Goal: Find contact information: Find contact information

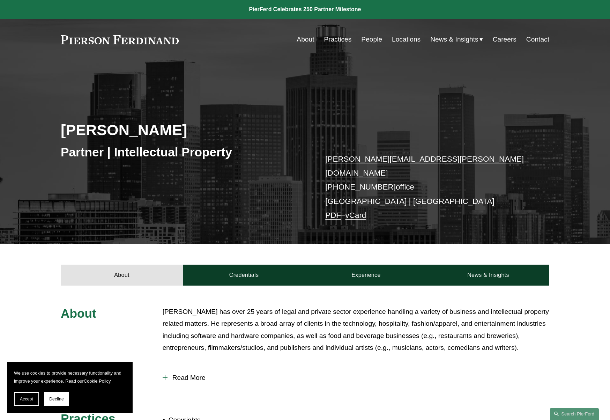
drag, startPoint x: 307, startPoint y: 91, endPoint x: 225, endPoint y: 1, distance: 121.8
click at [307, 91] on div "[PERSON_NAME] Partner | Intellectual Property [PERSON_NAME][EMAIL_ADDRESS][PERS…" at bounding box center [305, 161] width 610 height 165
drag, startPoint x: 189, startPoint y: 29, endPoint x: 186, endPoint y: 43, distance: 14.3
click at [188, 32] on div "Skip to Content About Practices People Locations" at bounding box center [305, 39] width 610 height 41
drag, startPoint x: 186, startPoint y: 43, endPoint x: 61, endPoint y: 44, distance: 124.2
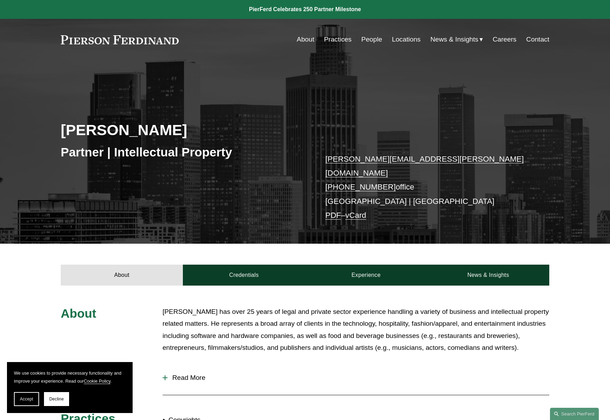
click at [61, 44] on div "About Practices People Locations News & Insights News" at bounding box center [305, 39] width 488 height 13
drag, startPoint x: 61, startPoint y: 43, endPoint x: 225, endPoint y: 8, distance: 167.3
click at [333, 211] on link "PDF" at bounding box center [333, 215] width 16 height 9
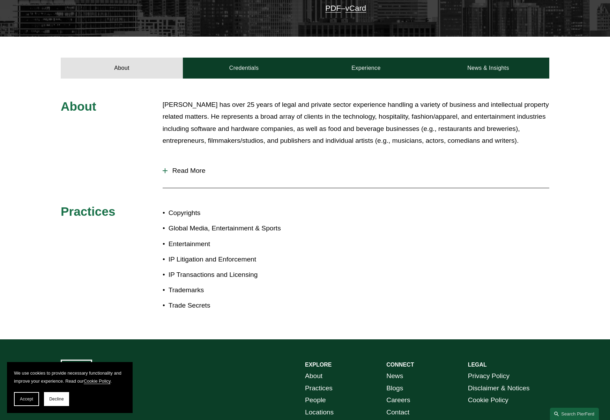
scroll to position [236, 0]
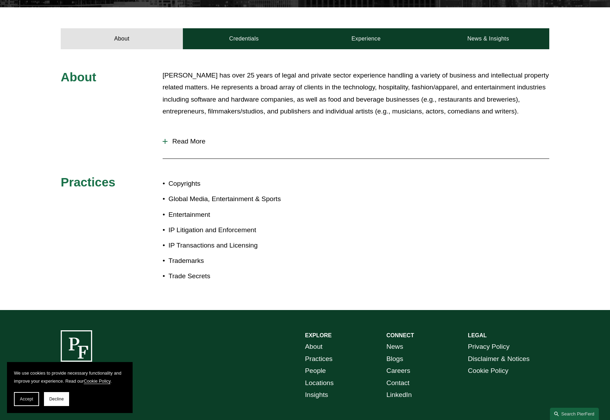
click at [184, 138] on span "Read More" at bounding box center [358, 141] width 382 height 8
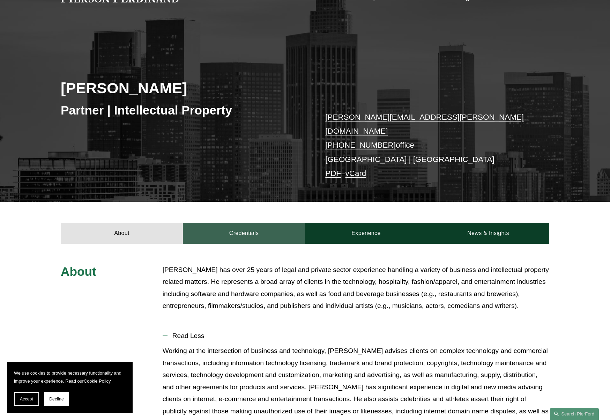
scroll to position [37, 0]
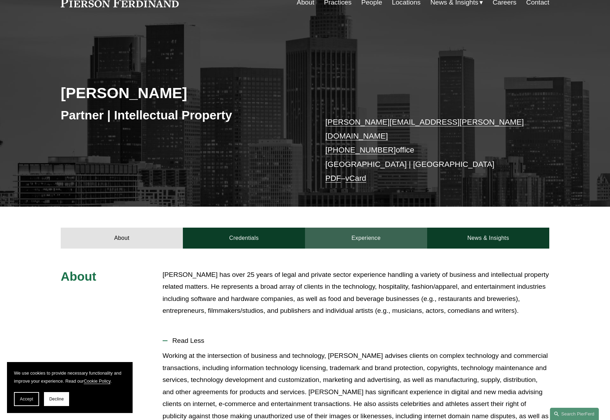
click at [382, 230] on link "Experience" at bounding box center [366, 237] width 122 height 21
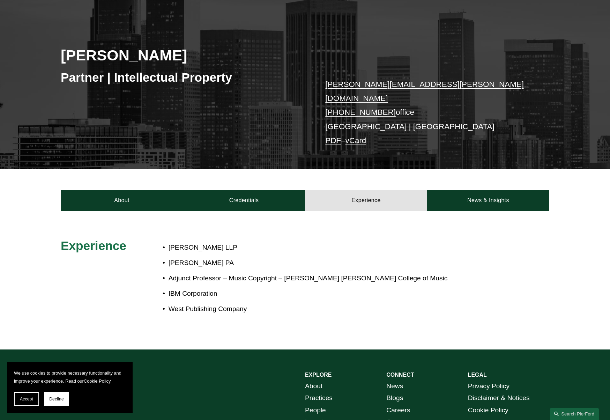
scroll to position [0, 0]
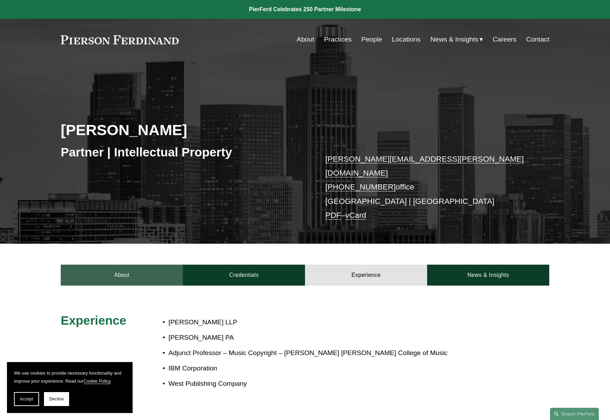
click at [118, 265] on link "About" at bounding box center [122, 274] width 122 height 21
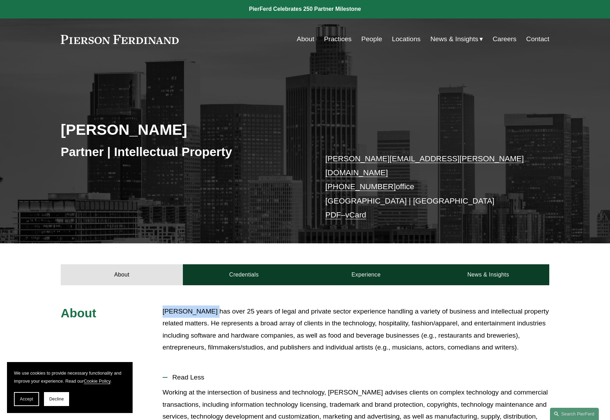
drag, startPoint x: 164, startPoint y: 304, endPoint x: 208, endPoint y: 304, distance: 44.3
click at [208, 305] on p "Greg Perleberg has over 25 years of legal and private sector experience handlin…" at bounding box center [356, 329] width 387 height 48
copy p "Greg Perleberg"
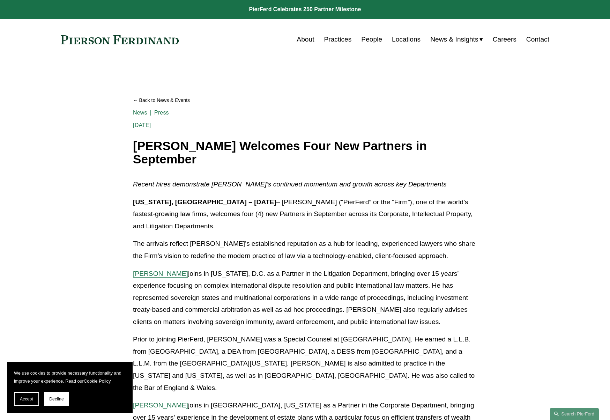
click at [405, 42] on link "Locations" at bounding box center [406, 39] width 29 height 13
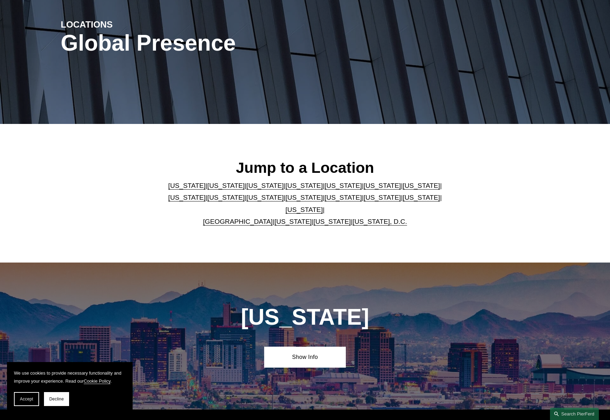
scroll to position [32, 0]
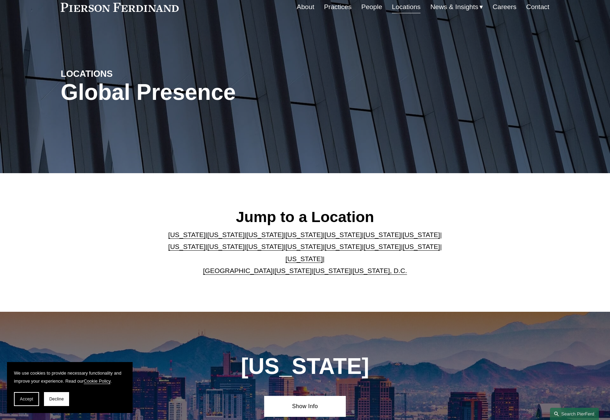
click at [207, 238] on link "[US_STATE]" at bounding box center [225, 234] width 37 height 7
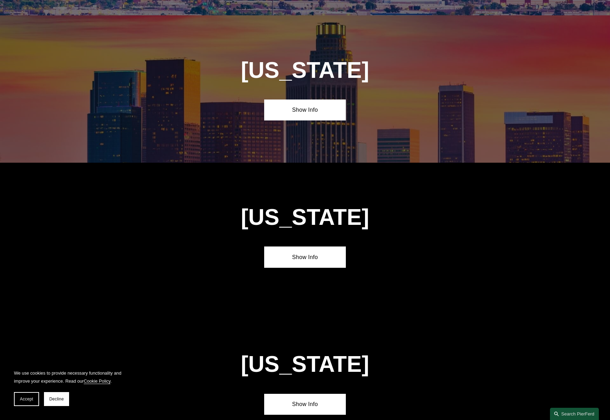
scroll to position [491, 0]
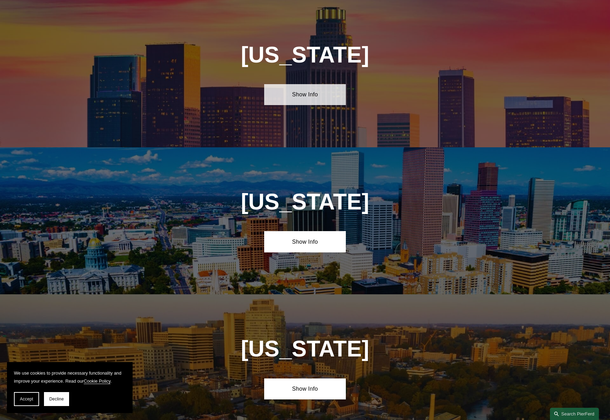
click at [318, 96] on link "Show Info" at bounding box center [304, 94] width 81 height 21
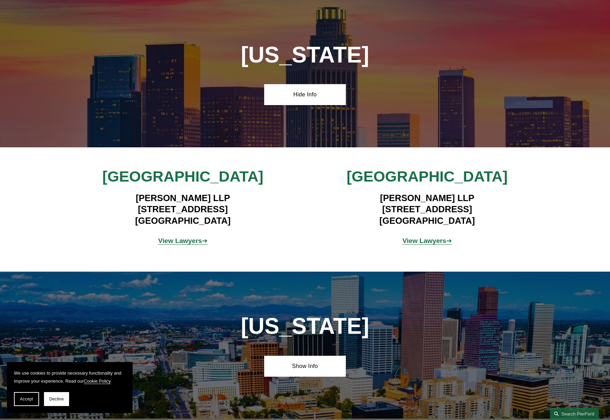
drag, startPoint x: 120, startPoint y: 209, endPoint x: 259, endPoint y: 211, distance: 138.9
click at [259, 211] on h4 "Pierson Ferdinand LLP 12100 Wilshire Blvd, Suite 800 Los Angeles, CA 90025" at bounding box center [182, 209] width 203 height 34
copy h4 "12100 Wilshire Blvd, Suite 800"
click at [199, 241] on strong "View Lawyers" at bounding box center [180, 240] width 44 height 7
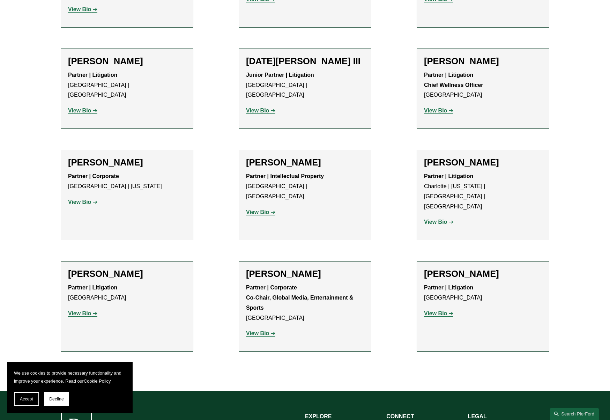
scroll to position [659, 0]
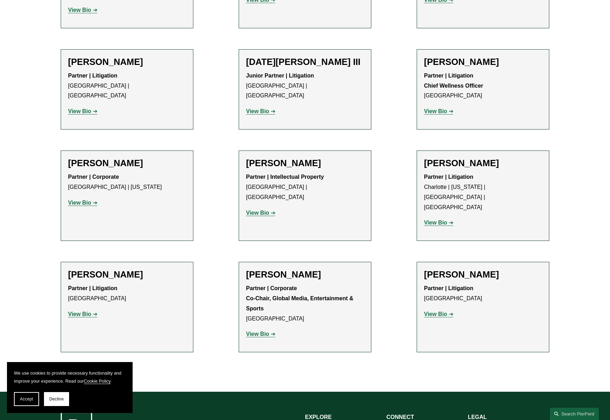
click at [301, 158] on h2 "[PERSON_NAME]" at bounding box center [305, 163] width 118 height 11
click at [256, 210] on strong "View Bio" at bounding box center [257, 213] width 23 height 6
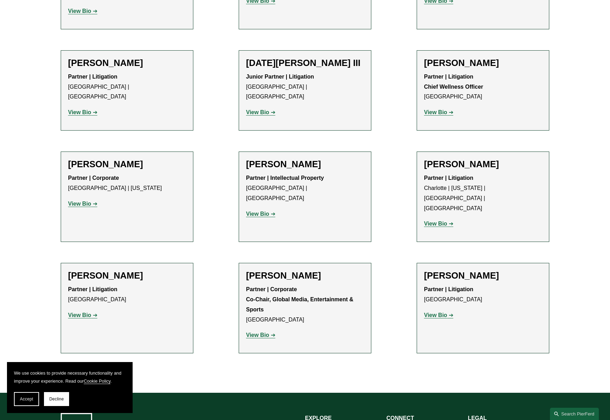
click at [252, 332] on strong "View Bio" at bounding box center [257, 335] width 23 height 6
click at [262, 211] on strong "View Bio" at bounding box center [257, 214] width 23 height 6
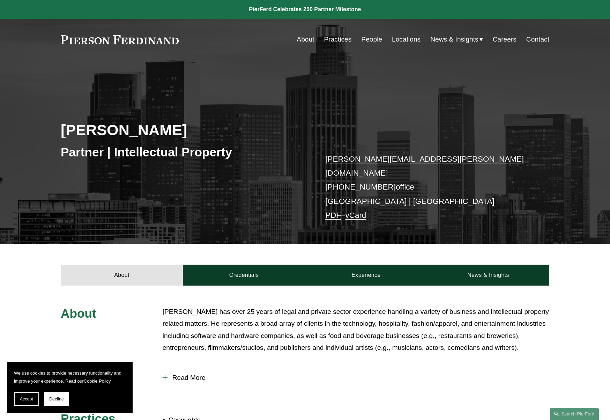
click at [190, 309] on p "[PERSON_NAME] has over 25 years of legal and private sector experience handling…" at bounding box center [356, 330] width 387 height 48
click at [191, 306] on p "[PERSON_NAME] has over 25 years of legal and private sector experience handling…" at bounding box center [356, 330] width 387 height 48
copy p "[GEOGRAPHIC_DATA]"
drag, startPoint x: 412, startPoint y: 159, endPoint x: 323, endPoint y: 164, distance: 89.1
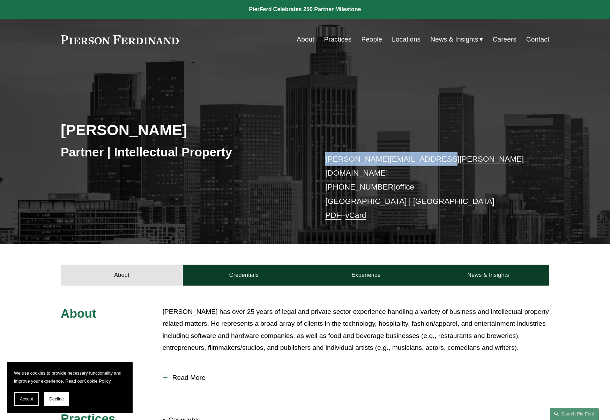
click at [320, 161] on div "Gregory Perleberg Partner | Intellectual Property greg.perleberg@pierferd.com +…" at bounding box center [305, 161] width 610 height 165
copy link "greg.perleberg@pierferd.com"
drag, startPoint x: 385, startPoint y: 174, endPoint x: 336, endPoint y: 172, distance: 48.9
click at [336, 172] on p "[PERSON_NAME][EMAIL_ADDRESS][PERSON_NAME][DOMAIN_NAME] [PHONE_NUMBER] office [G…" at bounding box center [426, 187] width 203 height 70
copy link "310.853.6236"
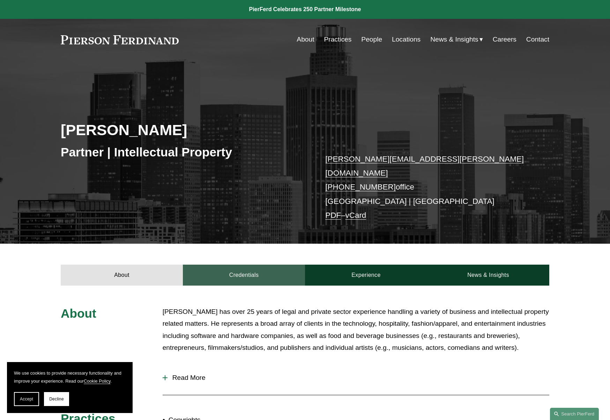
click at [271, 270] on link "Credentials" at bounding box center [244, 274] width 122 height 21
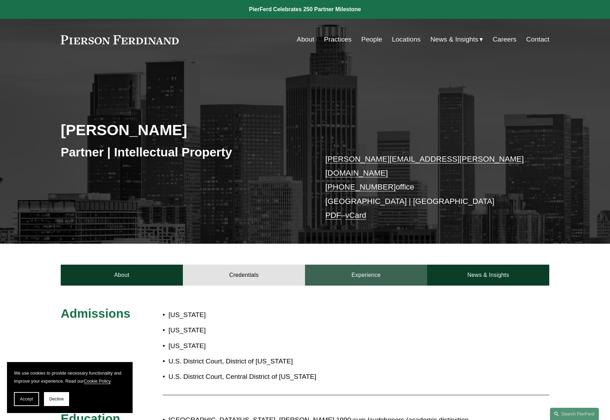
click at [351, 271] on link "Experience" at bounding box center [366, 274] width 122 height 21
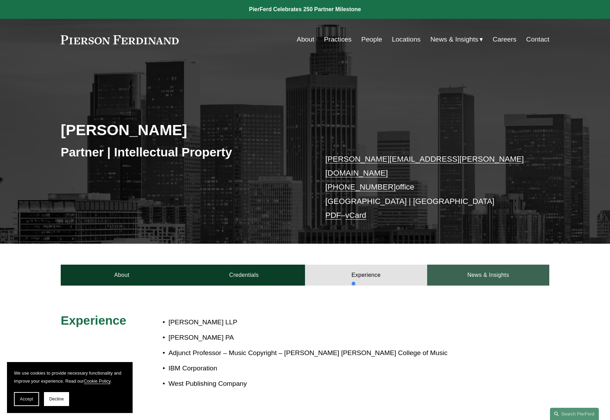
click at [452, 269] on link "News & Insights" at bounding box center [488, 274] width 122 height 21
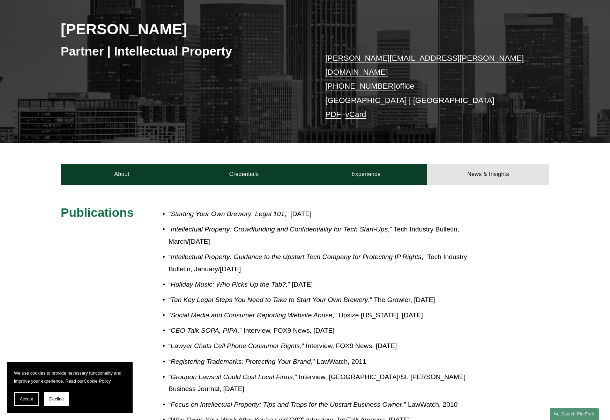
scroll to position [102, 0]
